Goal: Task Accomplishment & Management: Use online tool/utility

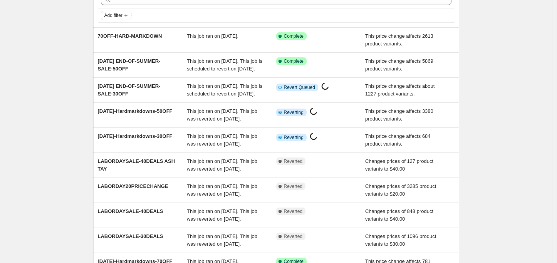
scroll to position [86, 0]
